Goal: Task Accomplishment & Management: Use online tool/utility

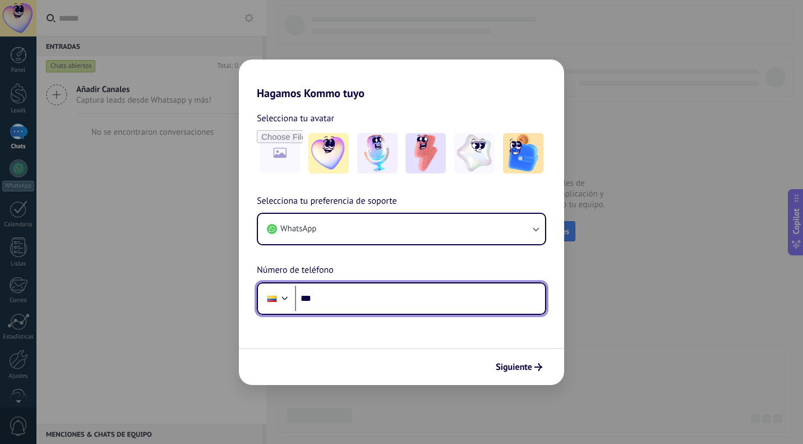
click at [386, 307] on input "***" at bounding box center [420, 299] width 250 height 26
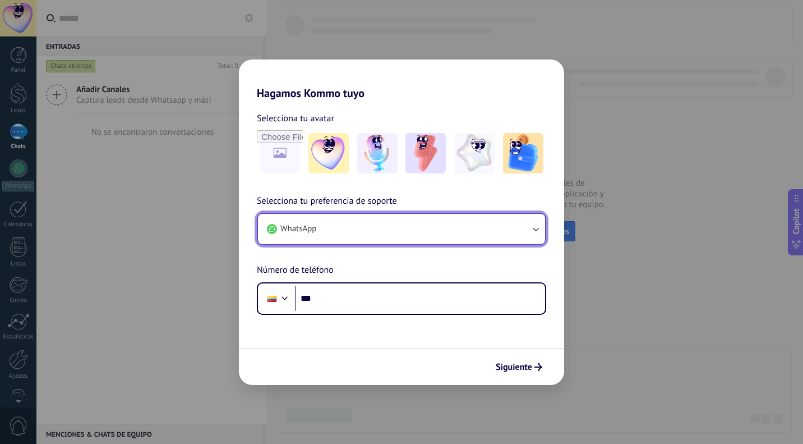
click at [452, 215] on button "WhatsApp" at bounding box center [401, 229] width 287 height 30
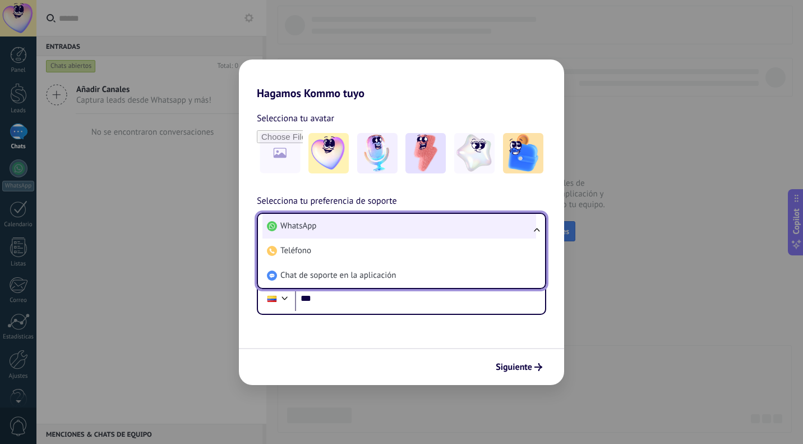
click at [452, 215] on li "WhatsApp" at bounding box center [400, 226] width 274 height 25
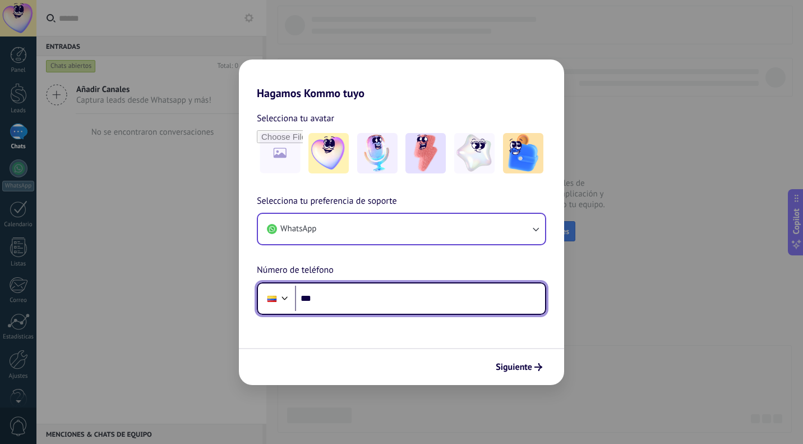
click at [366, 305] on input "***" at bounding box center [420, 299] width 250 height 26
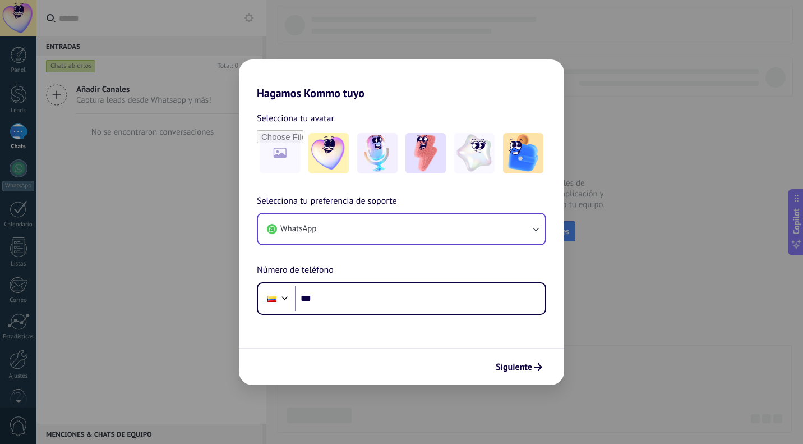
click at [546, 72] on h2 "Hagamos Kommo tuyo" at bounding box center [401, 79] width 325 height 40
click at [665, 99] on div "Hagamos Kommo tuyo Selecciona tu avatar Selecciona tu preferencia de soporte Wh…" at bounding box center [401, 222] width 803 height 444
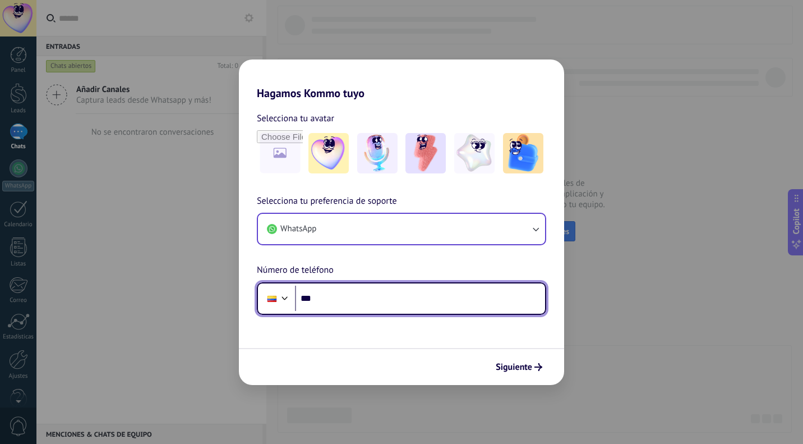
click at [523, 301] on input "***" at bounding box center [420, 299] width 250 height 26
type input "**********"
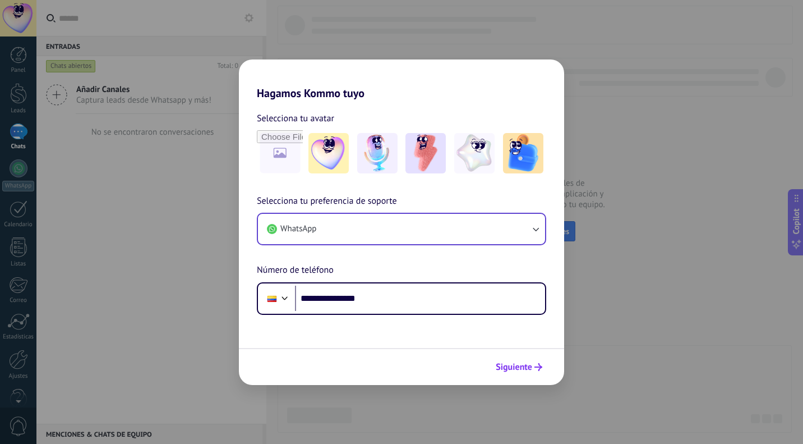
click at [523, 366] on span "Siguiente" at bounding box center [514, 367] width 36 height 8
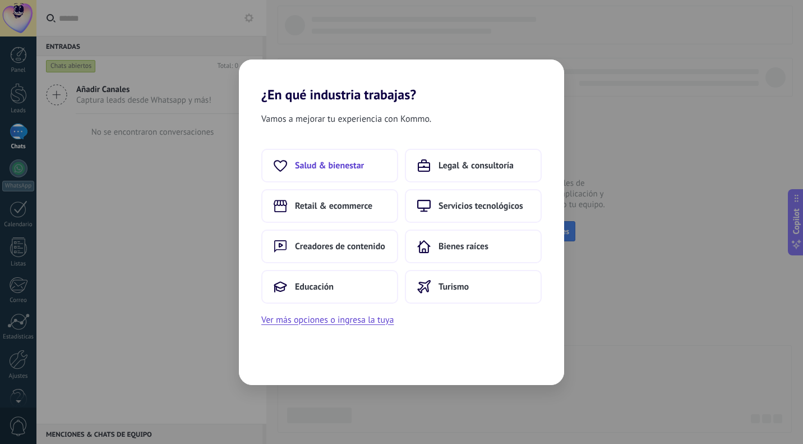
click at [367, 170] on button "Salud & bienestar" at bounding box center [329, 166] width 137 height 34
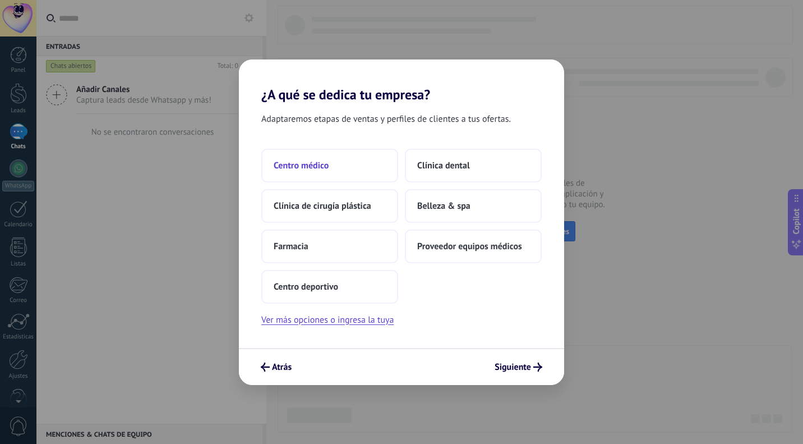
click at [335, 163] on button "Centro médico" at bounding box center [329, 166] width 137 height 34
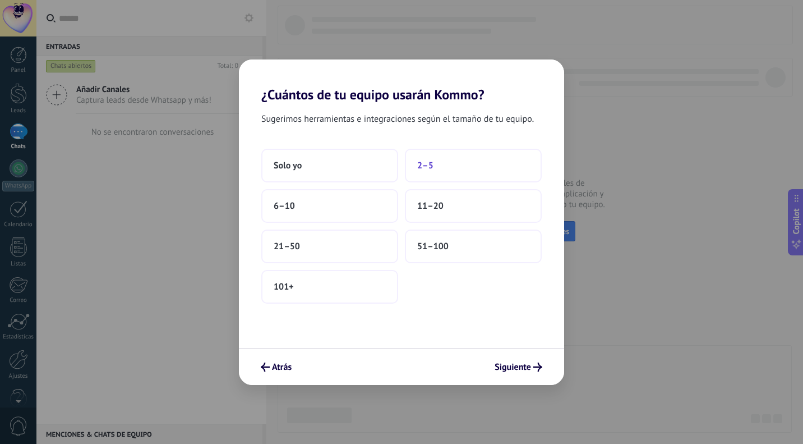
click at [438, 165] on button "2–5" at bounding box center [473, 166] width 137 height 34
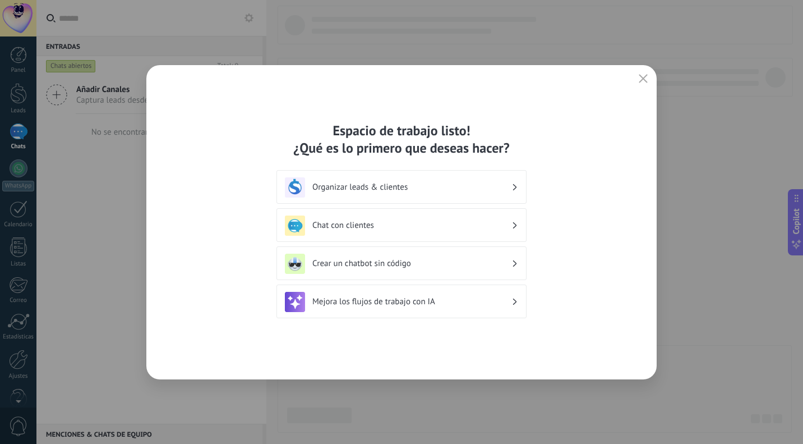
click at [438, 190] on h3 "Organizar leads & clientes" at bounding box center [411, 187] width 199 height 11
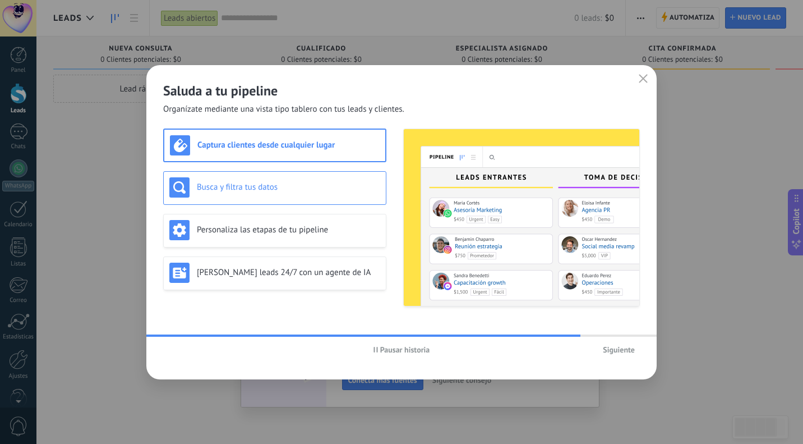
click at [294, 179] on div "Busca y filtra tus datos" at bounding box center [274, 187] width 211 height 20
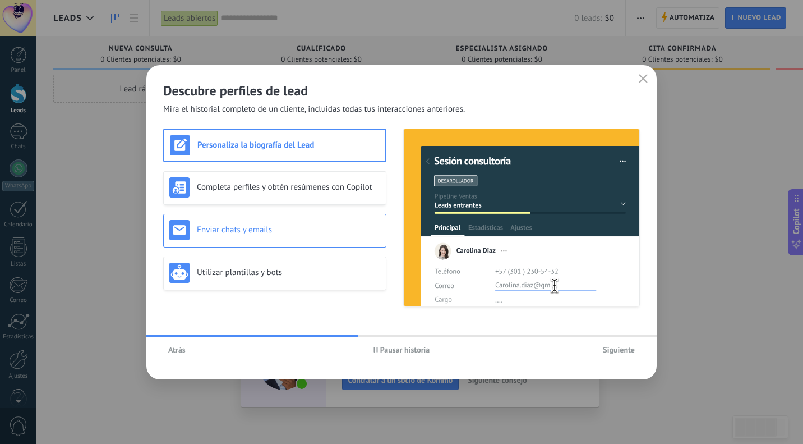
click at [300, 228] on h3 "Enviar chats y emails" at bounding box center [288, 229] width 183 height 11
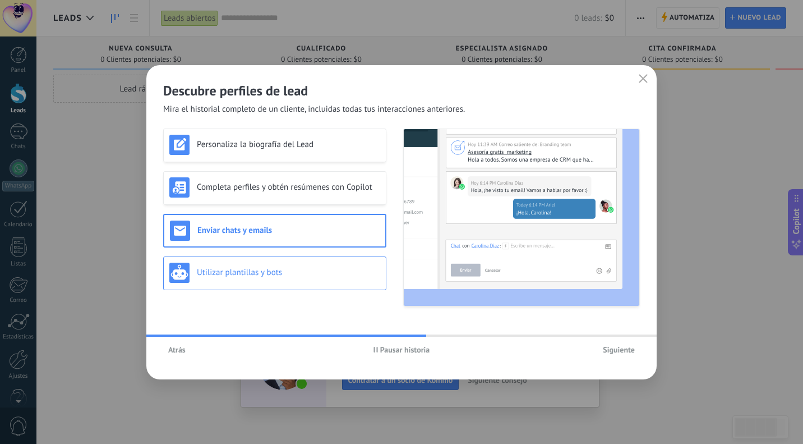
click at [306, 267] on h3 "Utilizar plantillas y bots" at bounding box center [288, 272] width 183 height 11
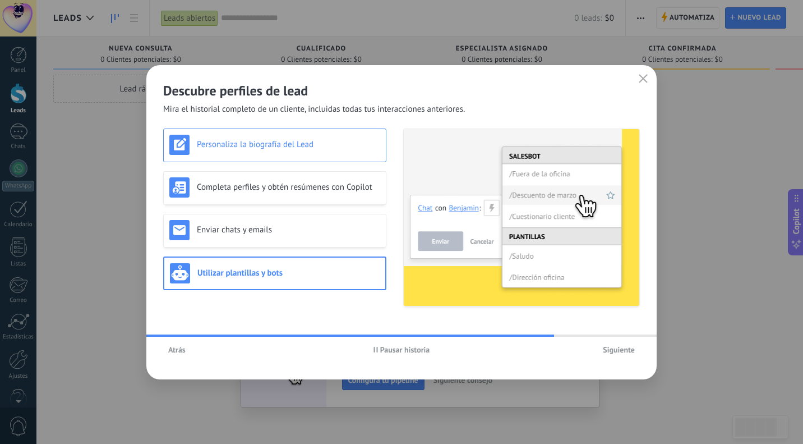
click at [314, 156] on div "Personaliza la biografía del Lead" at bounding box center [274, 145] width 223 height 34
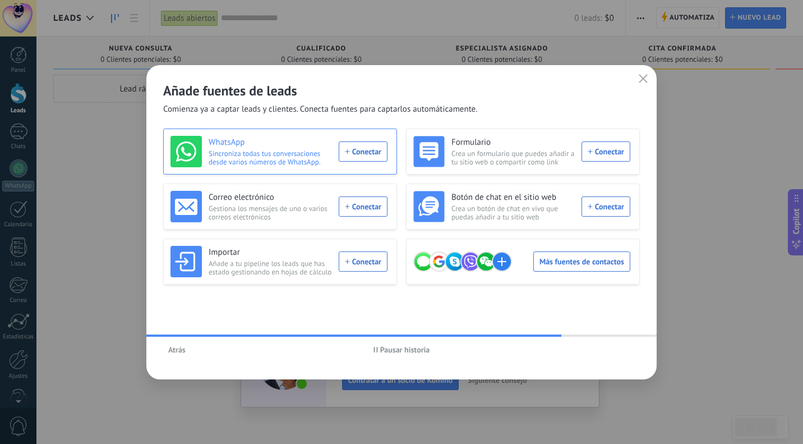
click at [310, 151] on span "Sincroniza todas tus conversaciones desde varios números de WhatsApp." at bounding box center [270, 157] width 123 height 17
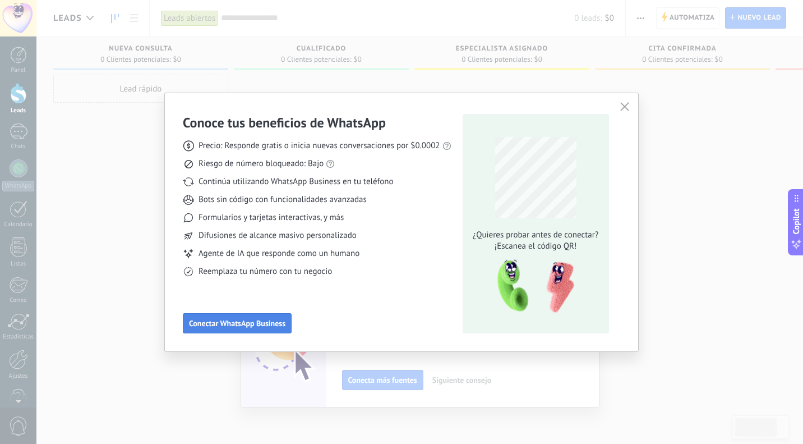
click at [254, 320] on span "Conectar WhatsApp Business" at bounding box center [237, 323] width 96 height 8
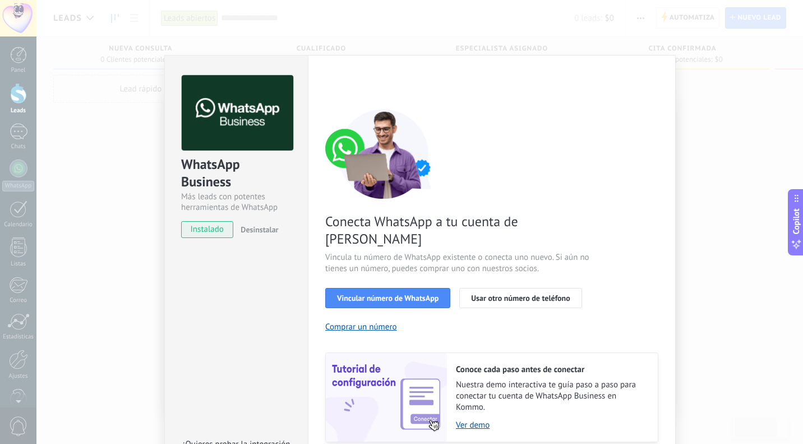
scroll to position [31, 0]
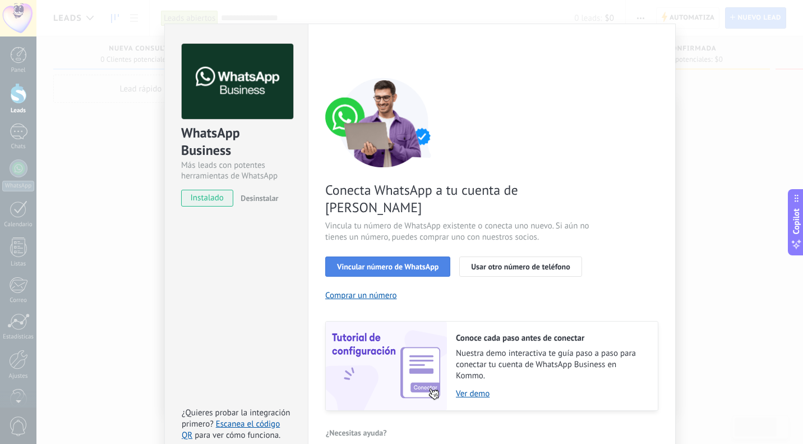
click at [388, 263] on span "Vincular número de WhatsApp" at bounding box center [388, 267] width 102 height 8
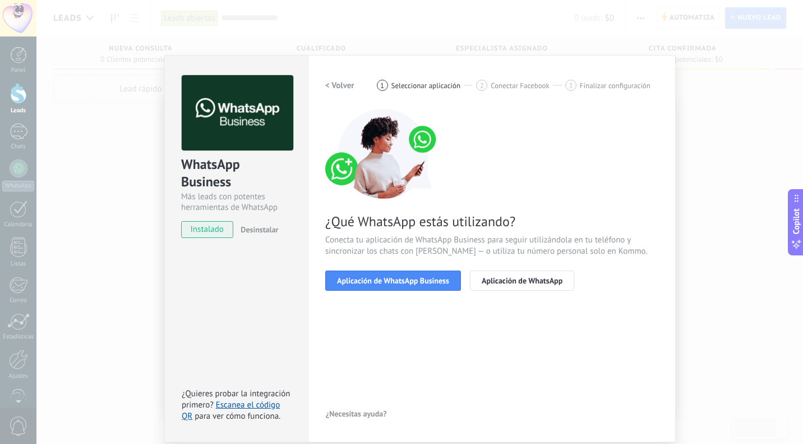
scroll to position [0, 0]
click at [411, 279] on span "Aplicación de WhatsApp Business" at bounding box center [393, 281] width 112 height 8
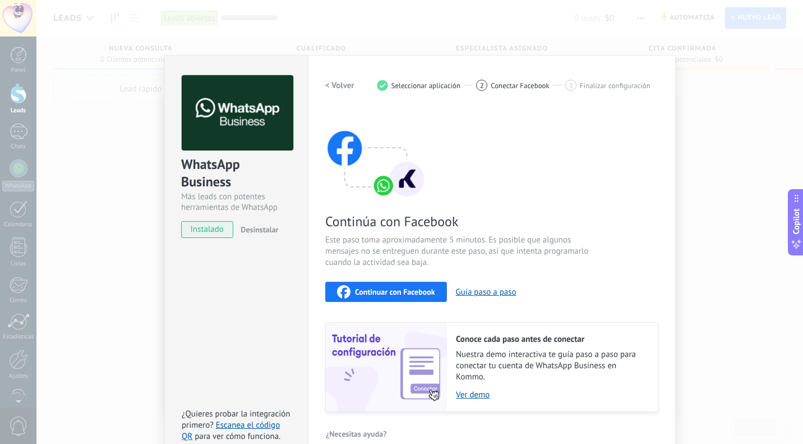
scroll to position [18, 0]
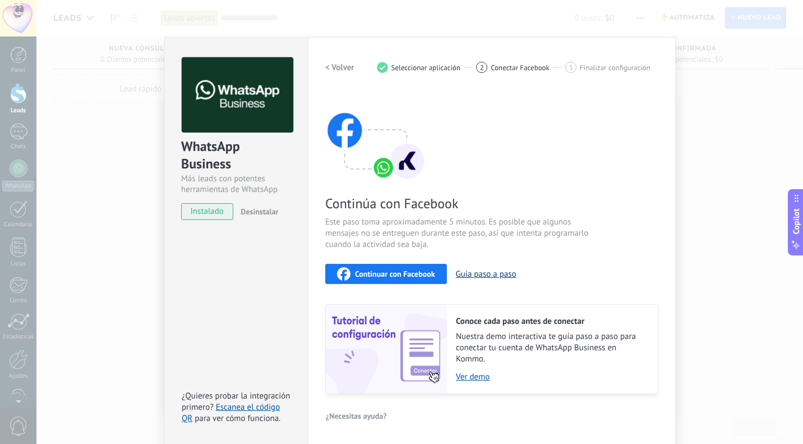
click at [469, 273] on button "Guía paso a paso" at bounding box center [486, 274] width 61 height 11
click at [522, 135] on div "Continúa con Facebook Este paso toma aproximadamente 5 minutos. Es posible que …" at bounding box center [491, 242] width 333 height 303
